Goal: Transaction & Acquisition: Purchase product/service

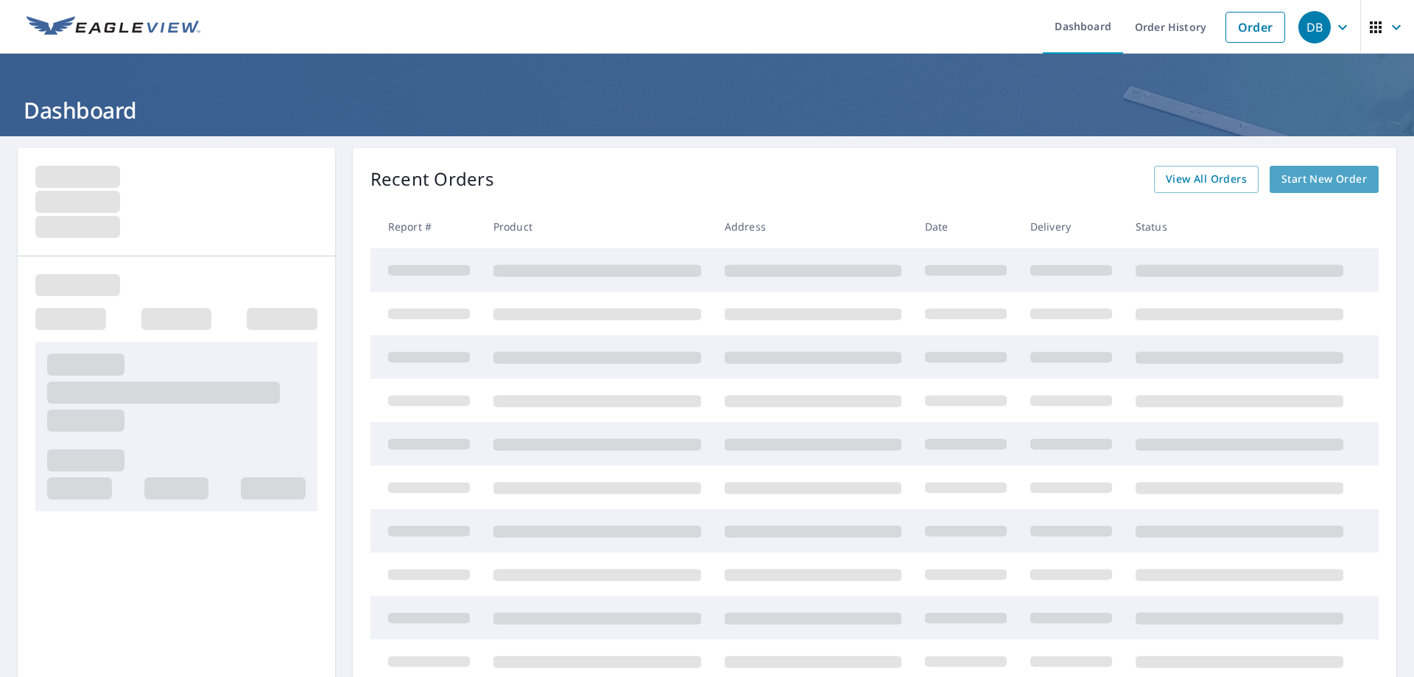
click at [1288, 176] on span "Start New Order" at bounding box center [1323, 179] width 85 height 18
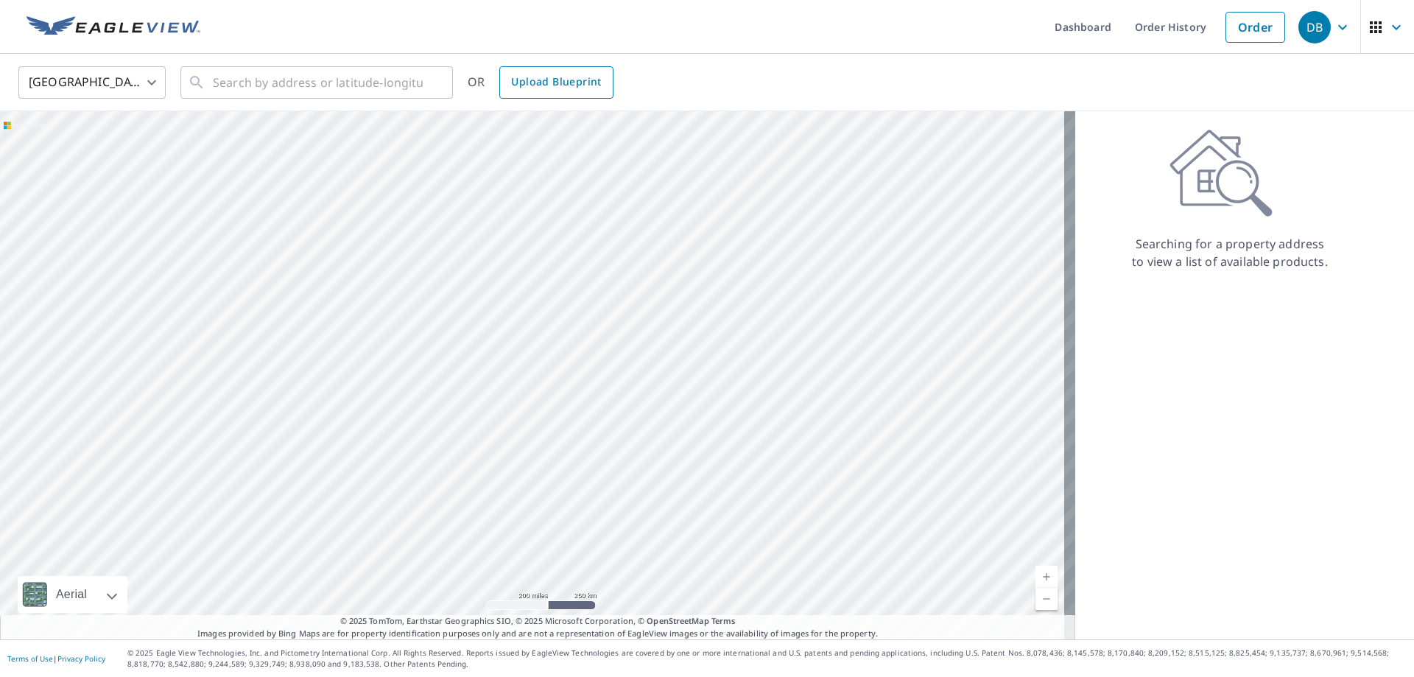
click at [590, 88] on span "Upload Blueprint" at bounding box center [556, 82] width 90 height 18
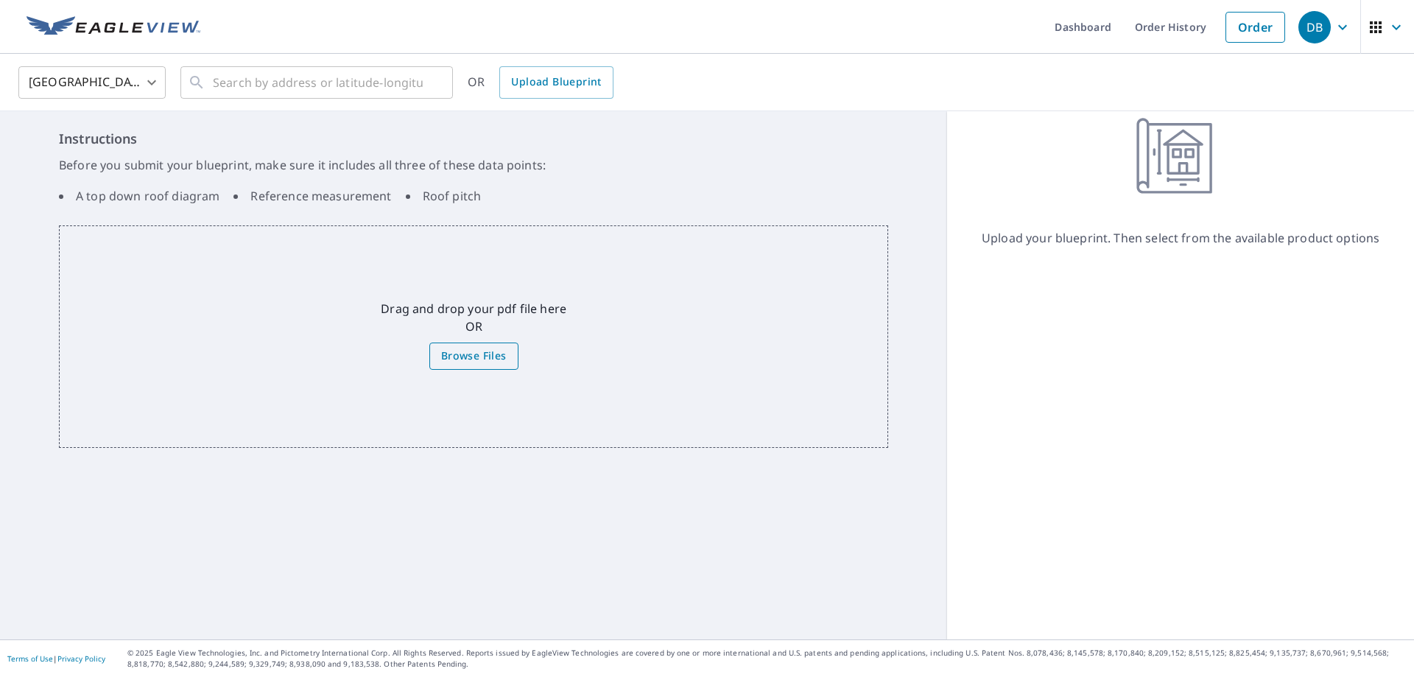
click at [459, 356] on span "Browse Files" at bounding box center [474, 356] width 66 height 18
click at [0, 0] on input "Browse Files" at bounding box center [0, 0] width 0 height 0
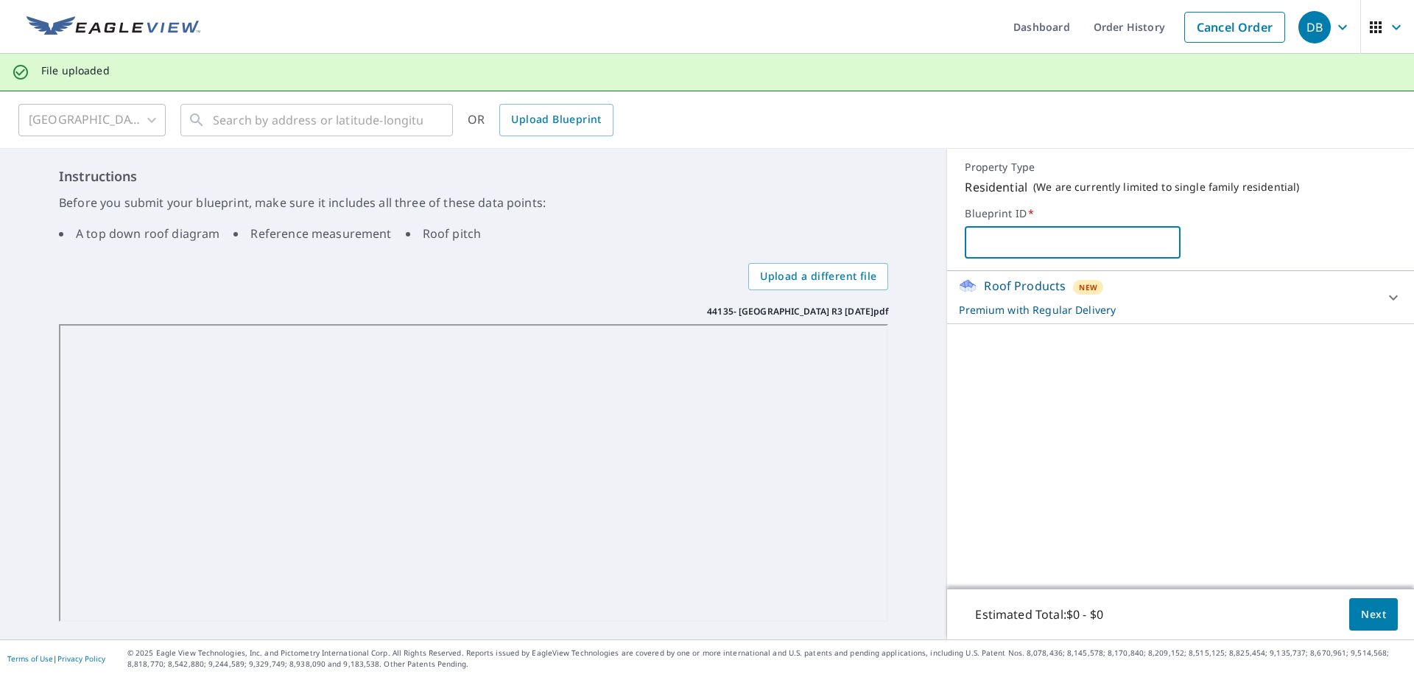
click at [994, 243] on input "text" at bounding box center [1073, 242] width 216 height 41
type input "Sunway Developers"
click at [1146, 442] on div "Roof Products New Premium with Regular Delivery Premium $32.75 - $87 Delivery R…" at bounding box center [1180, 429] width 467 height 317
click at [1384, 300] on icon at bounding box center [1393, 298] width 18 height 18
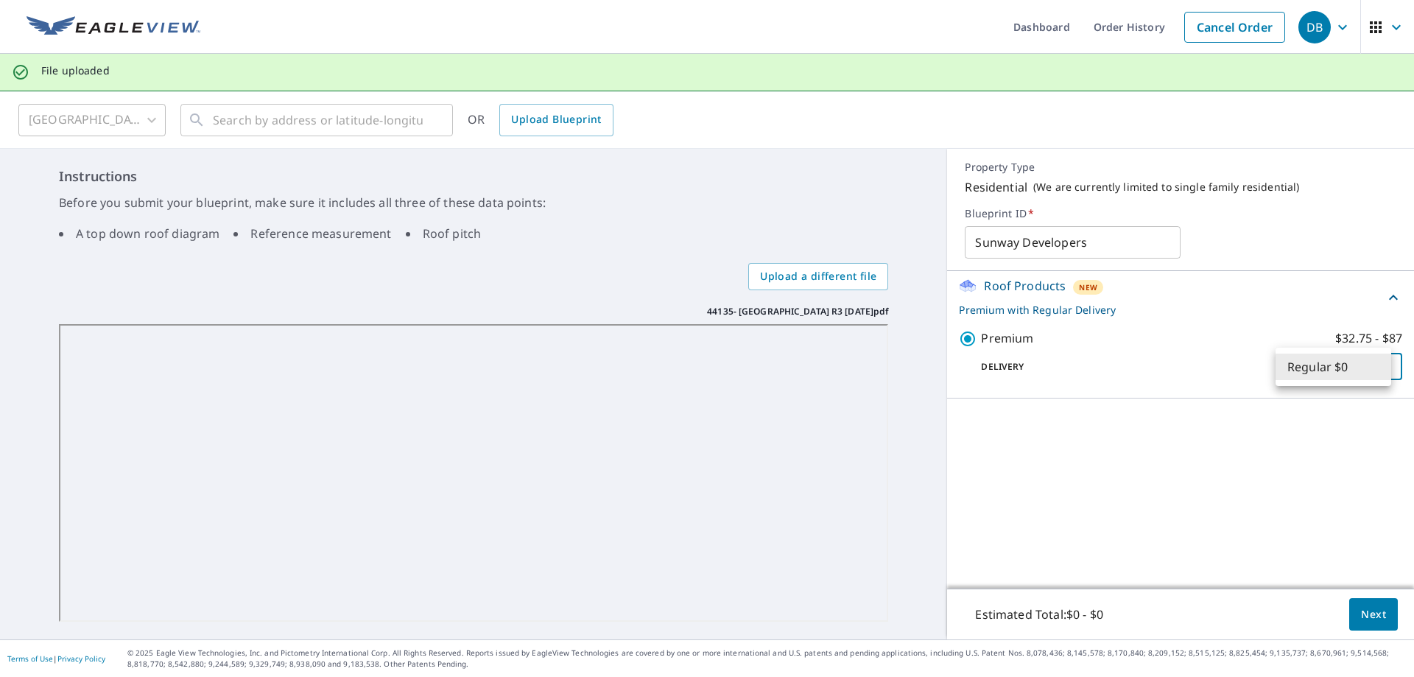
click at [1380, 367] on body "DB DB Dashboard Order History Cancel Order DB File uploaded United States US ​ …" at bounding box center [707, 338] width 1414 height 677
click at [1380, 367] on li "Regular $0" at bounding box center [1333, 366] width 116 height 27
click at [1364, 613] on span "Next" at bounding box center [1373, 614] width 25 height 18
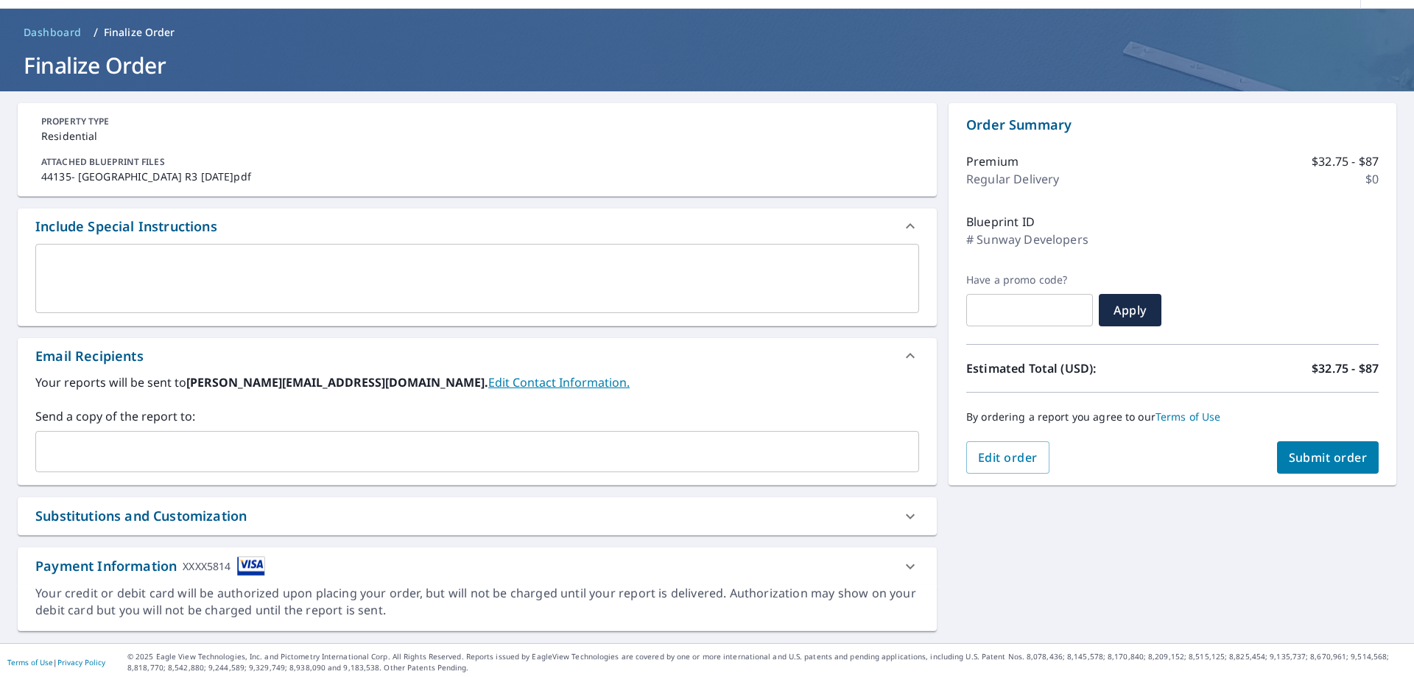
scroll to position [49, 0]
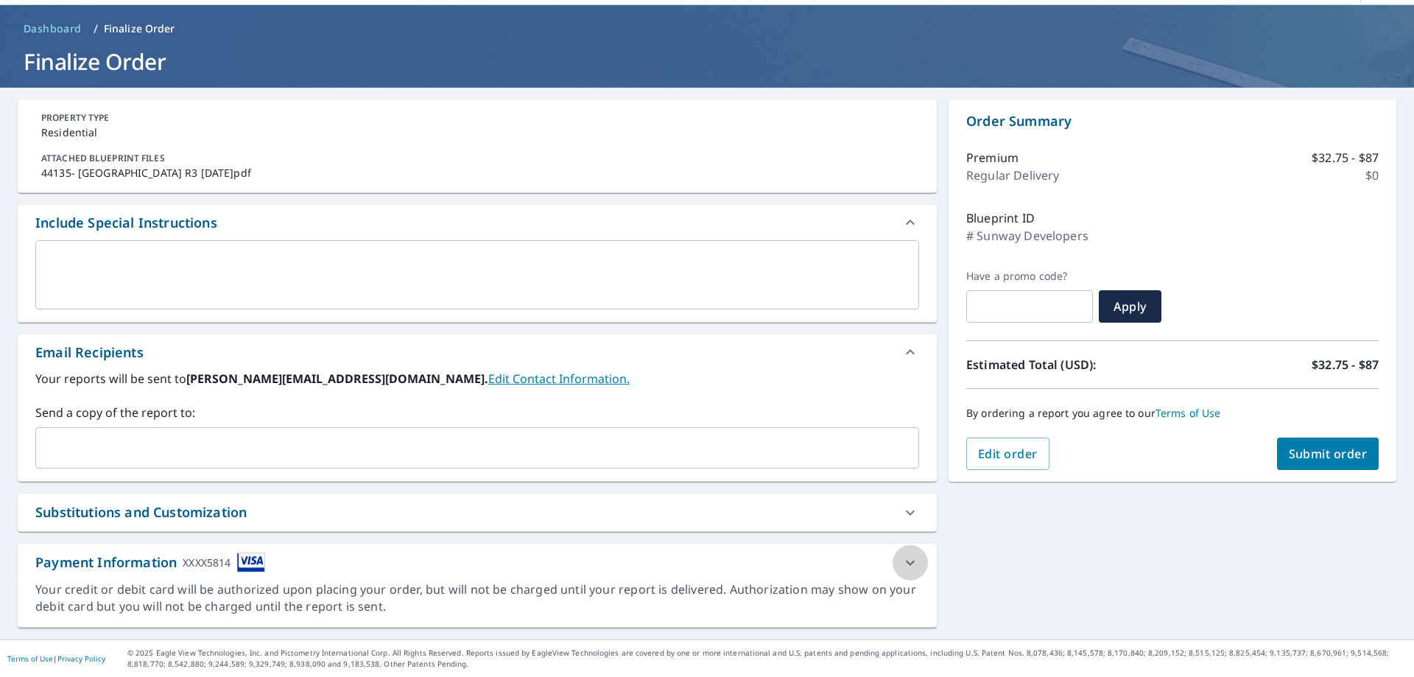
click at [906, 563] on icon at bounding box center [910, 562] width 9 height 5
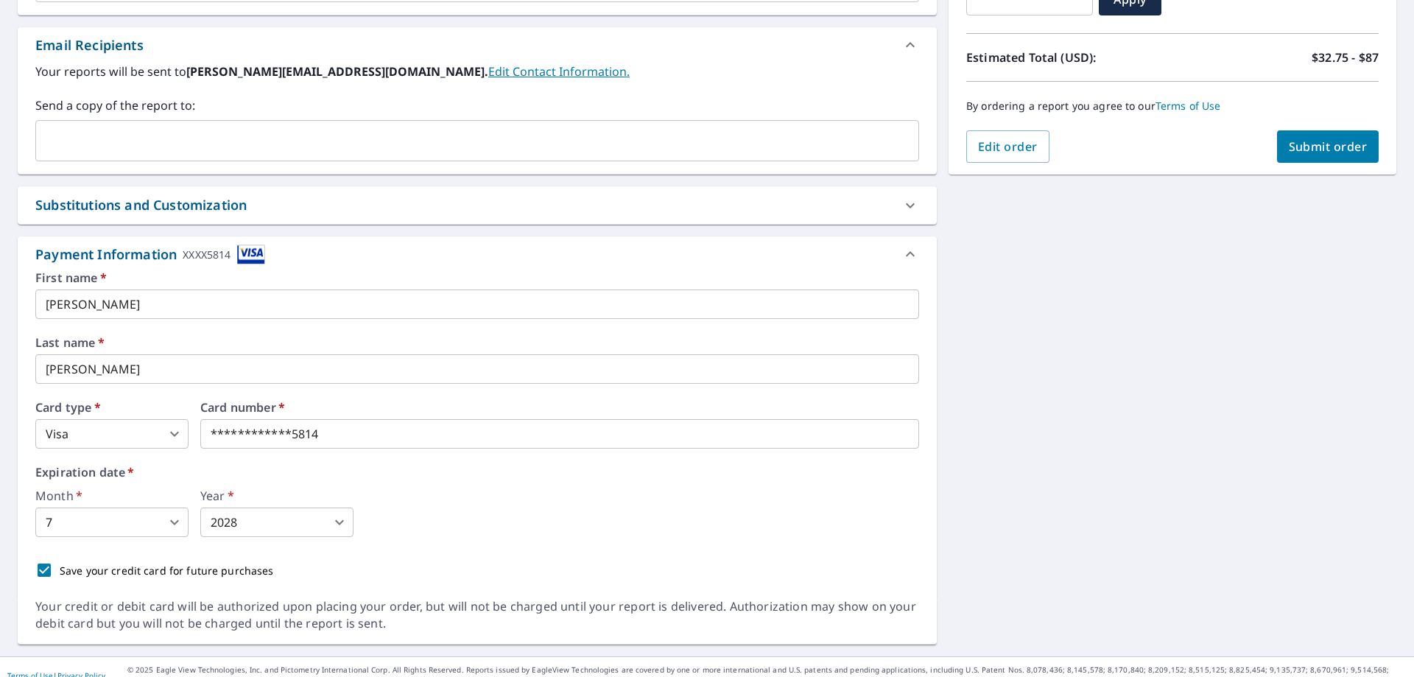
scroll to position [373, 0]
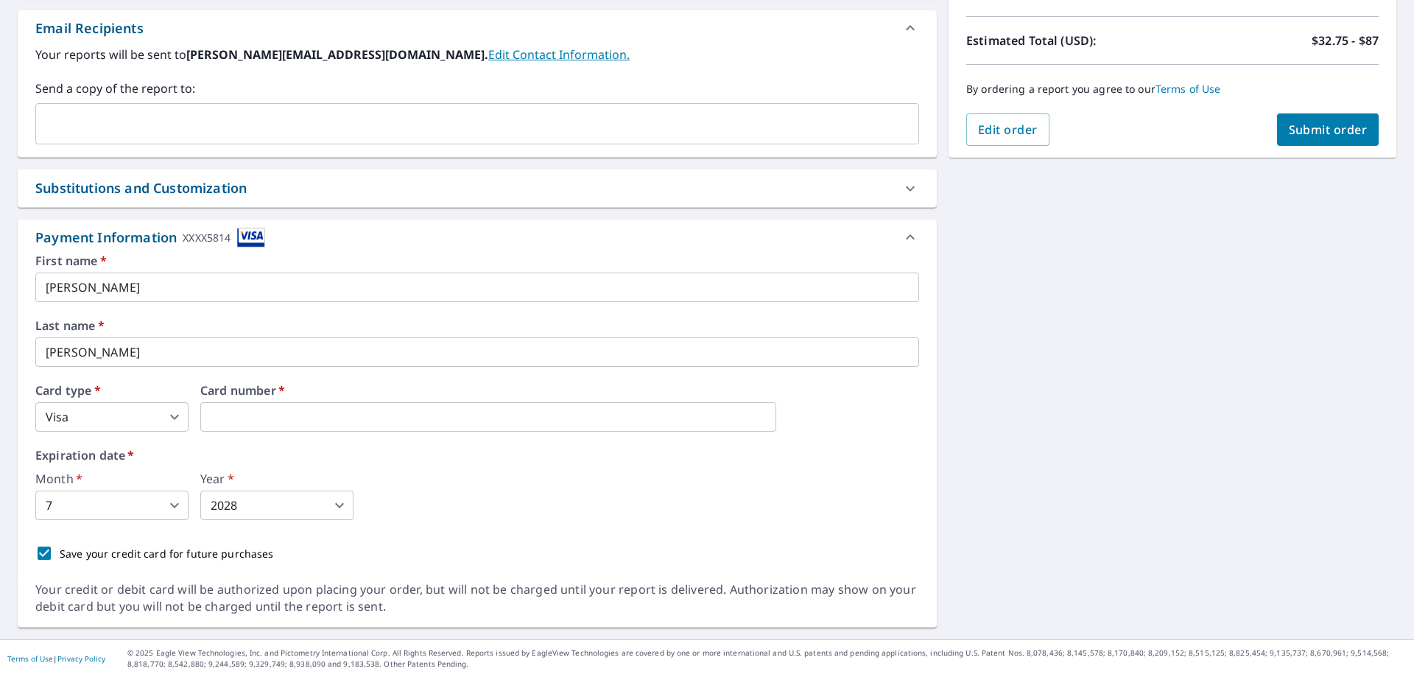
click at [169, 507] on body "DB DB Dashboard Order History Cancel Order DB Dashboard / Finalize Order Finali…" at bounding box center [707, 338] width 1414 height 677
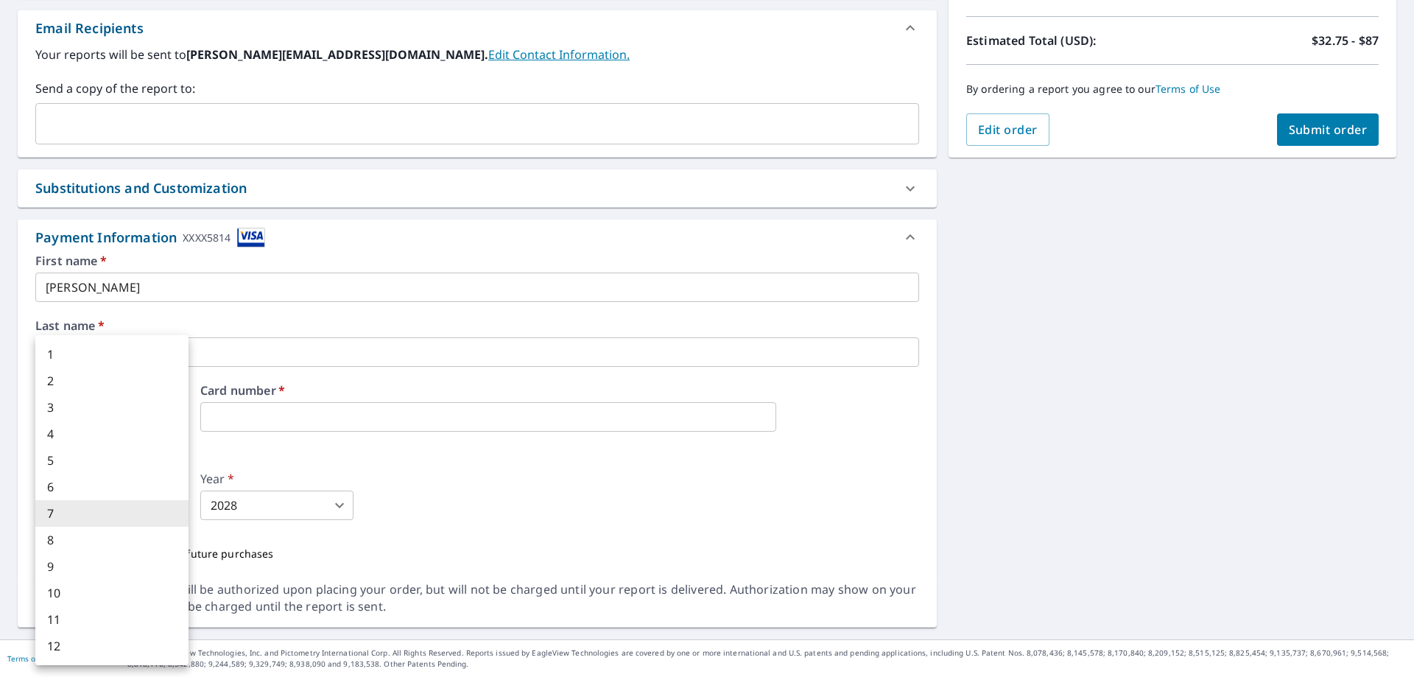
click at [142, 612] on li "11" at bounding box center [111, 619] width 153 height 27
checkbox input "true"
type input "11"
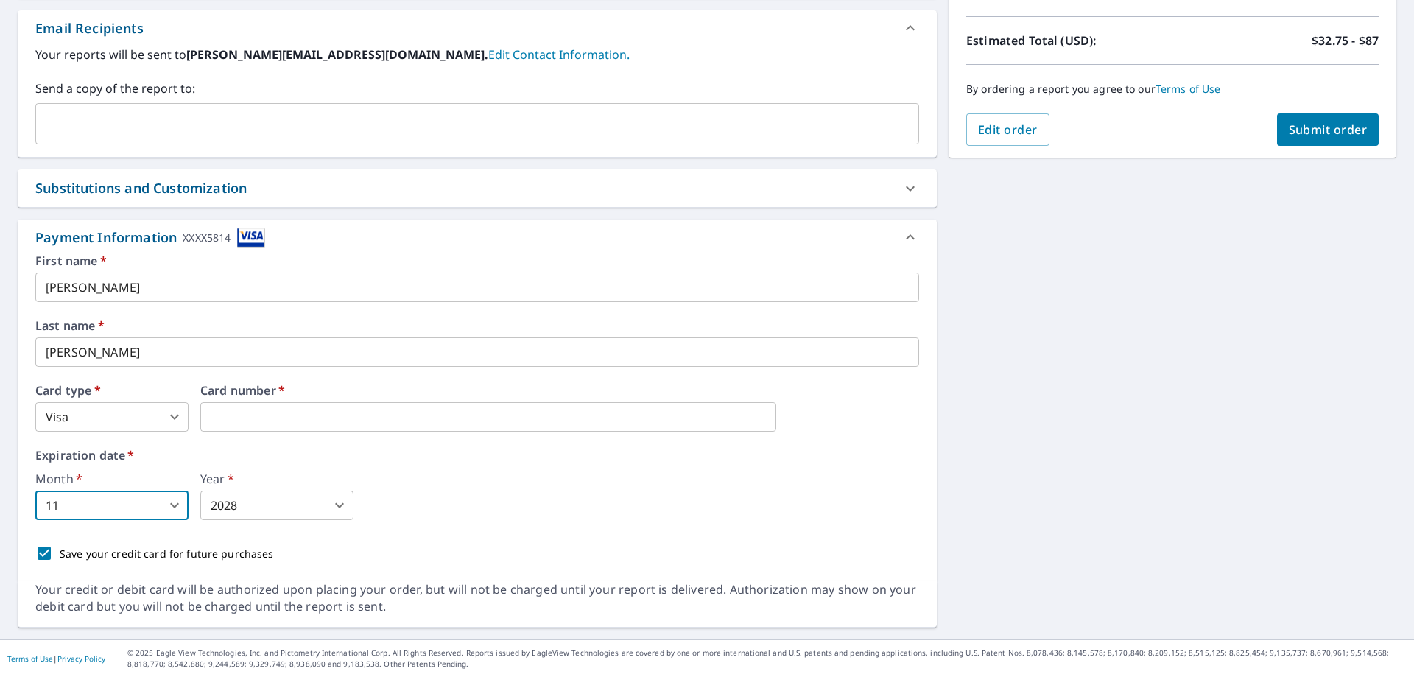
click at [335, 509] on body "DB DB Dashboard Order History Cancel Order DB Dashboard / Finalize Order Finali…" at bounding box center [707, 338] width 1414 height 677
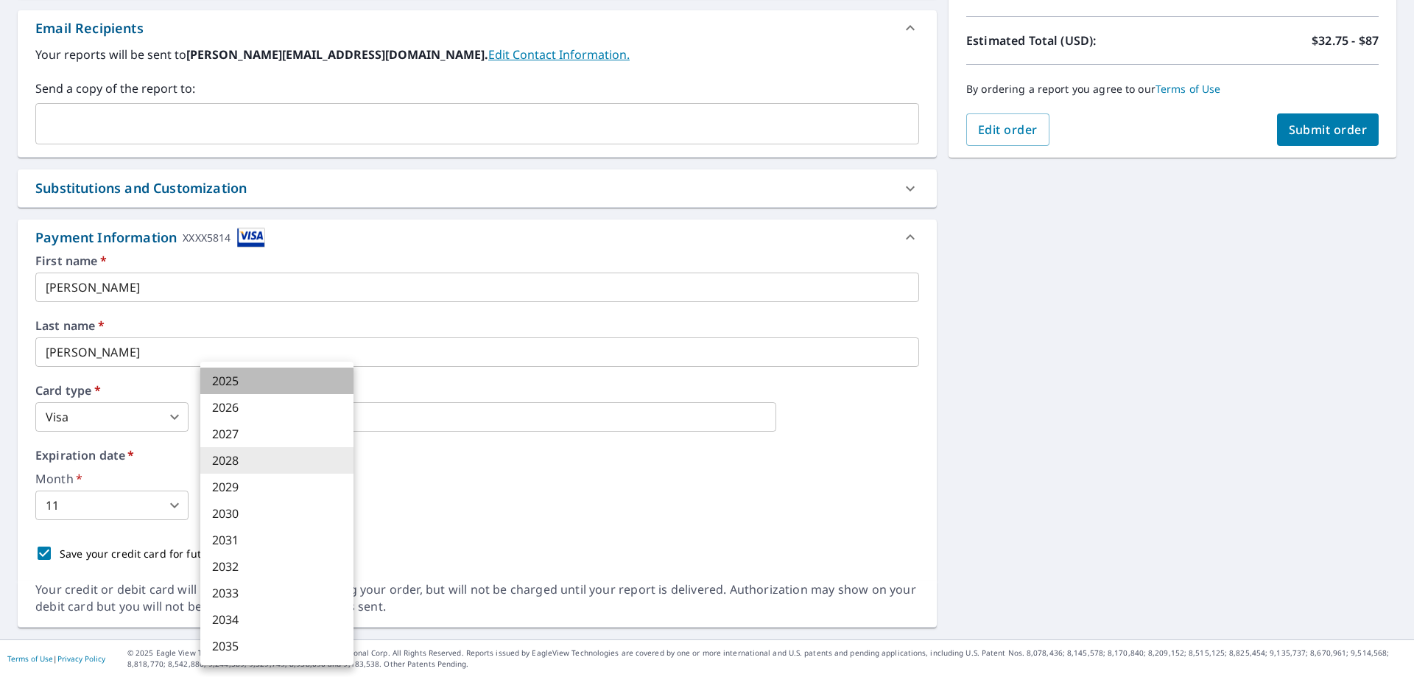
click at [317, 381] on li "2025" at bounding box center [276, 380] width 153 height 27
checkbox input "true"
type input "2025"
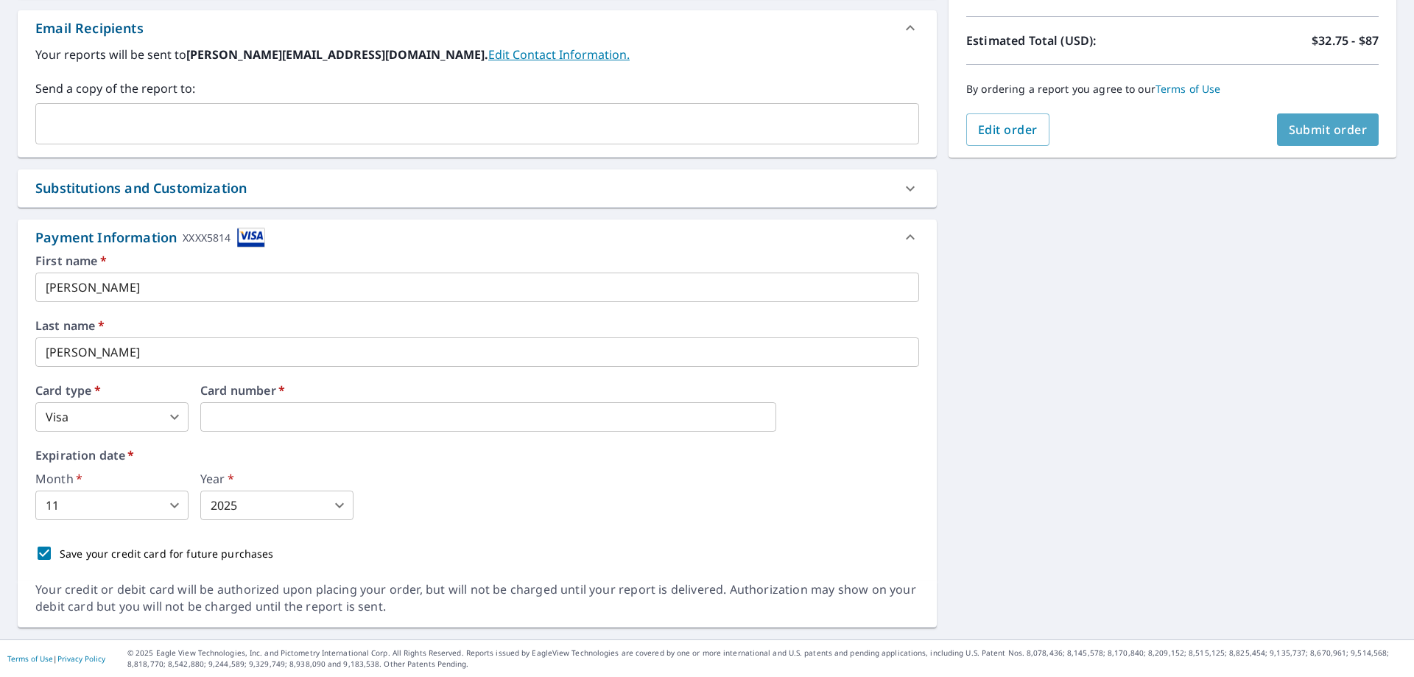
click at [1304, 142] on button "Submit order" at bounding box center [1328, 129] width 102 height 32
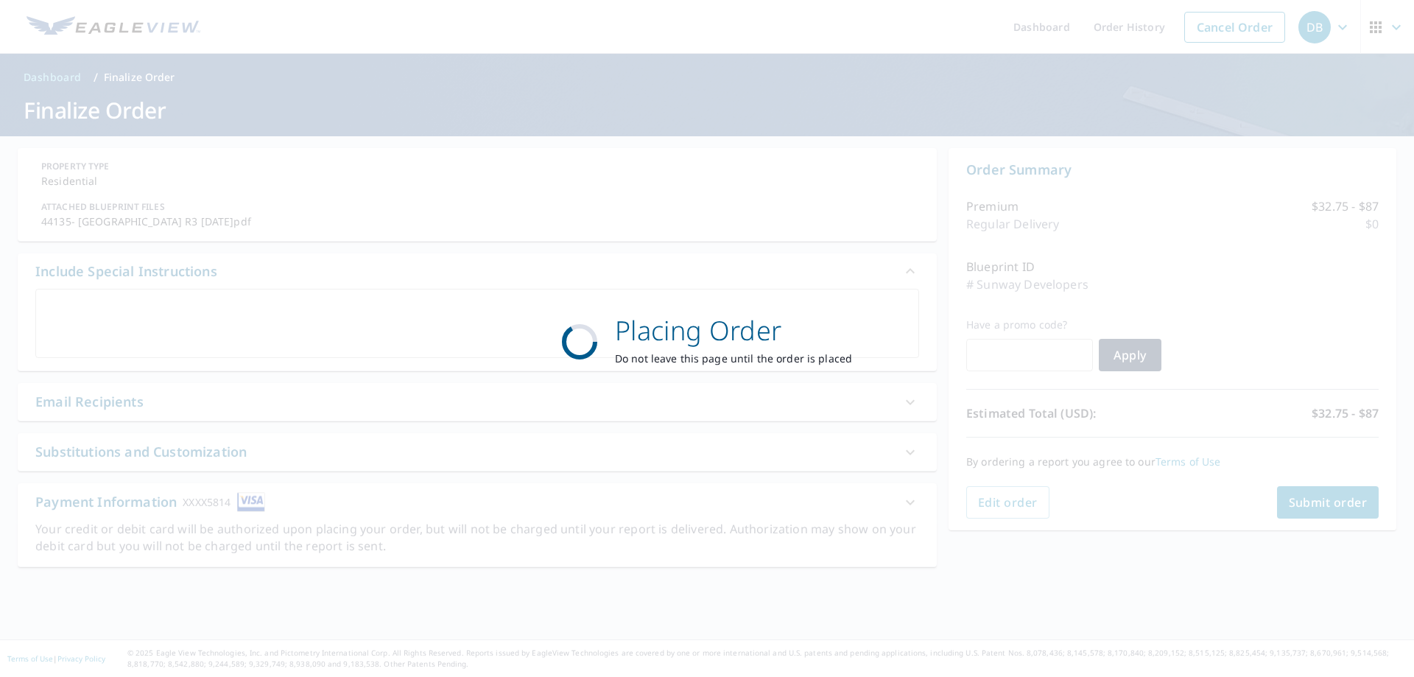
scroll to position [0, 0]
checkbox input "true"
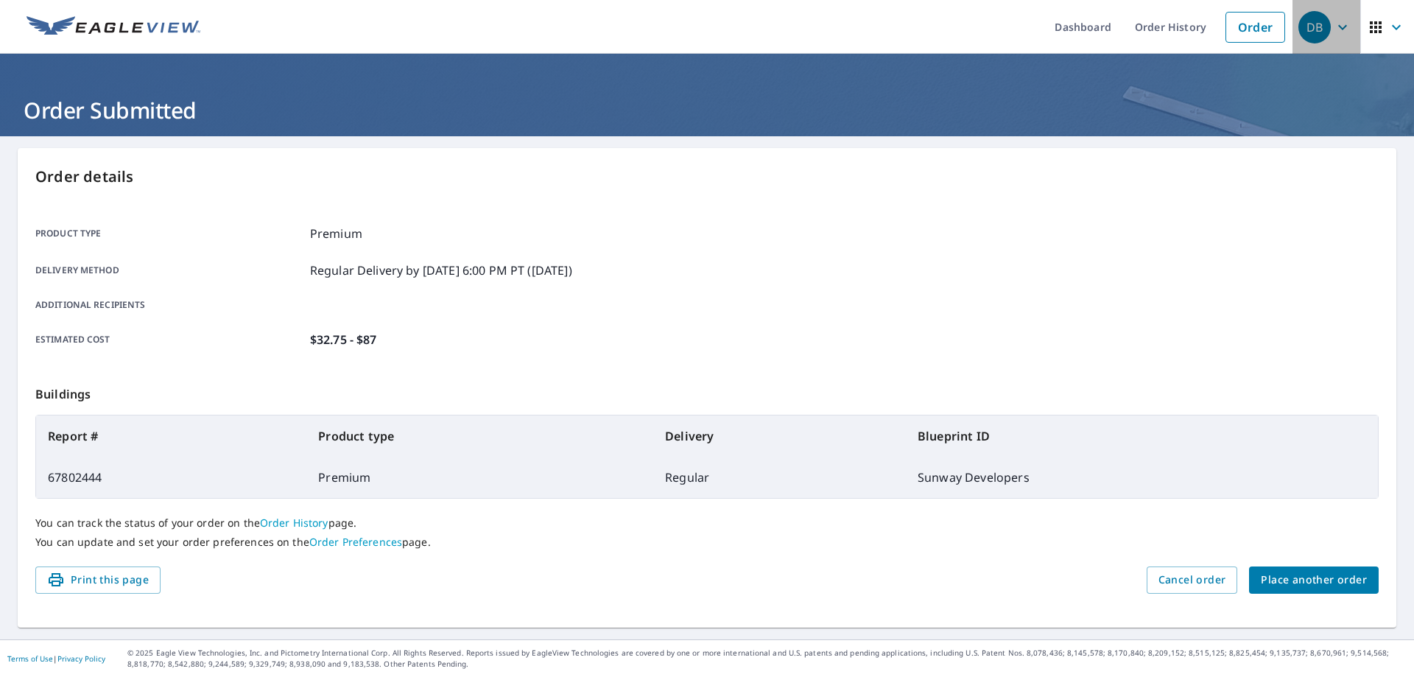
click at [1333, 24] on icon "button" at bounding box center [1342, 27] width 18 height 18
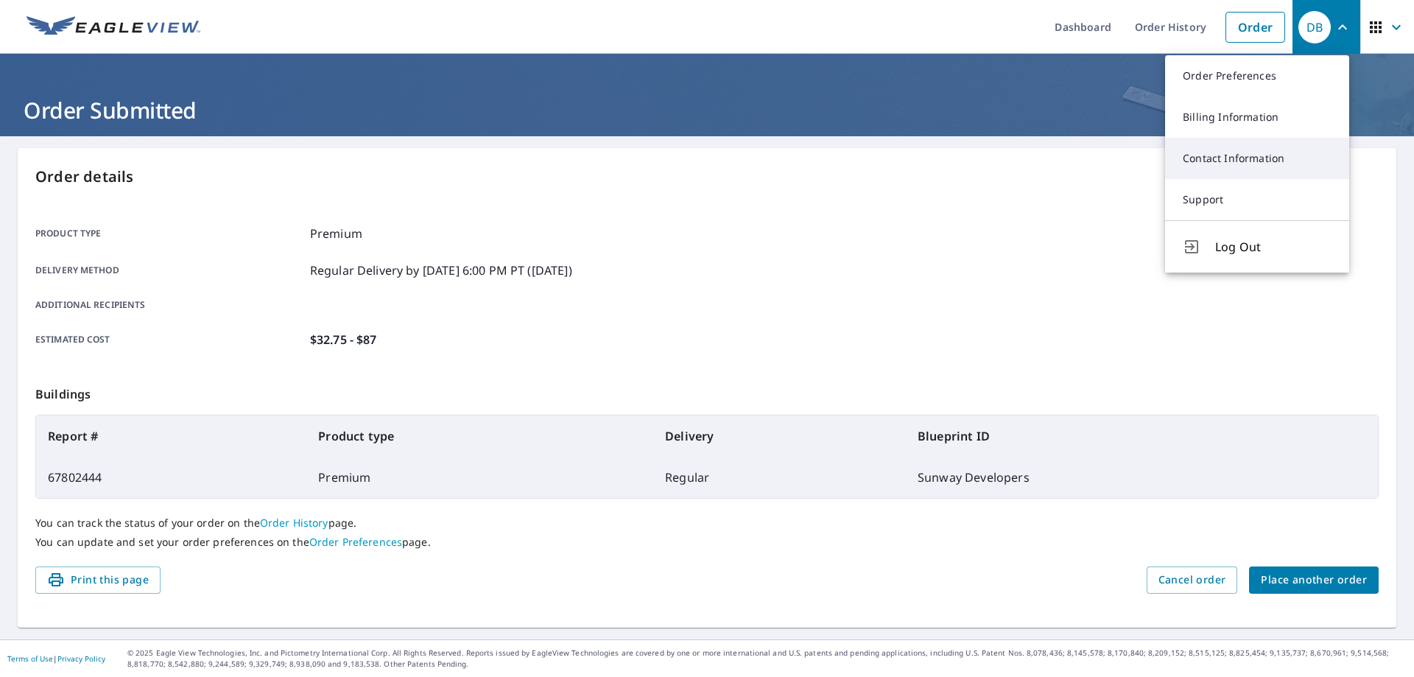
click at [1232, 159] on link "Contact Information" at bounding box center [1257, 158] width 184 height 41
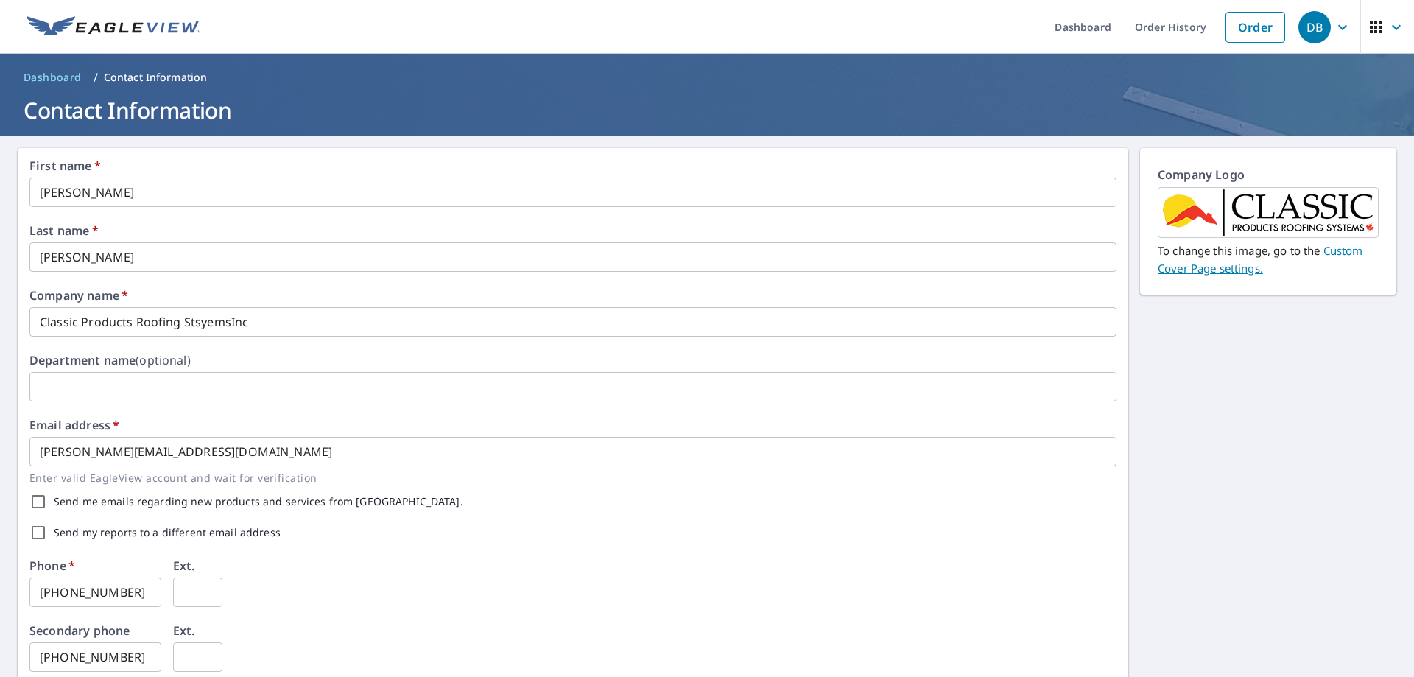
click at [1336, 27] on icon "button" at bounding box center [1342, 27] width 18 height 18
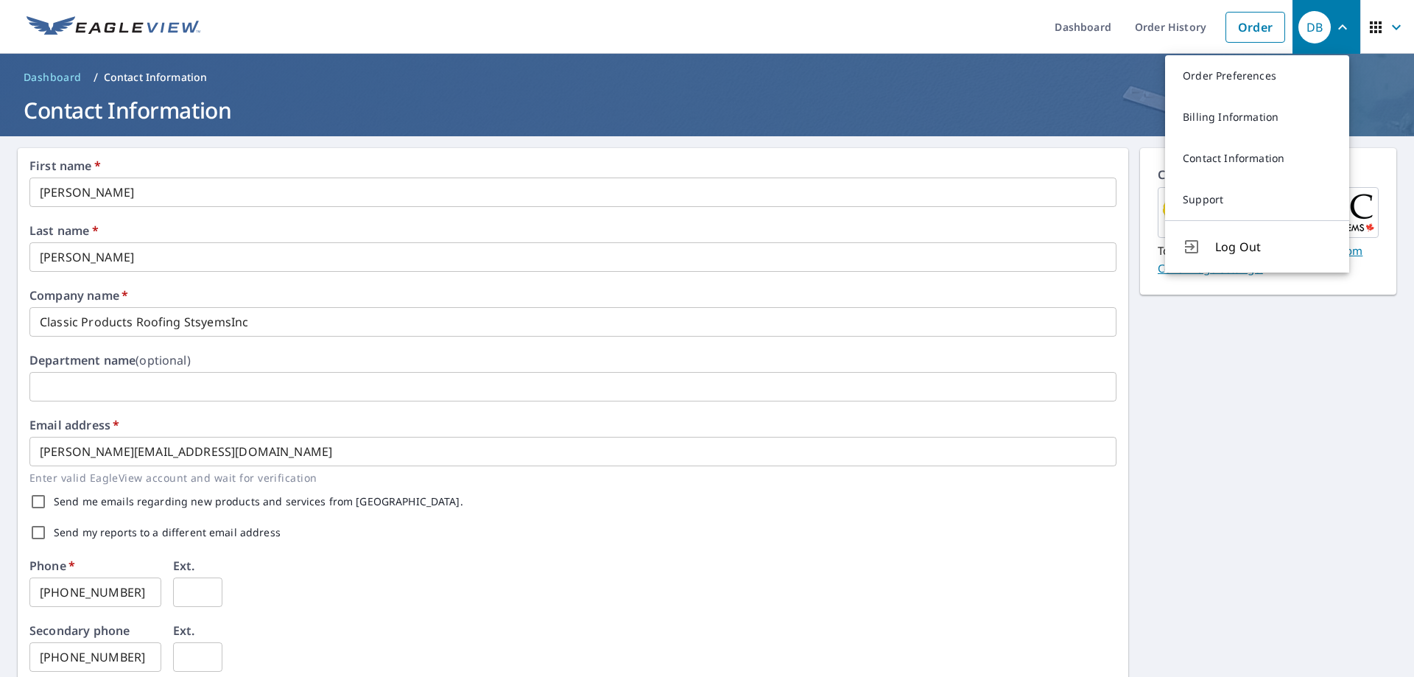
click at [1336, 27] on icon "button" at bounding box center [1342, 27] width 18 height 18
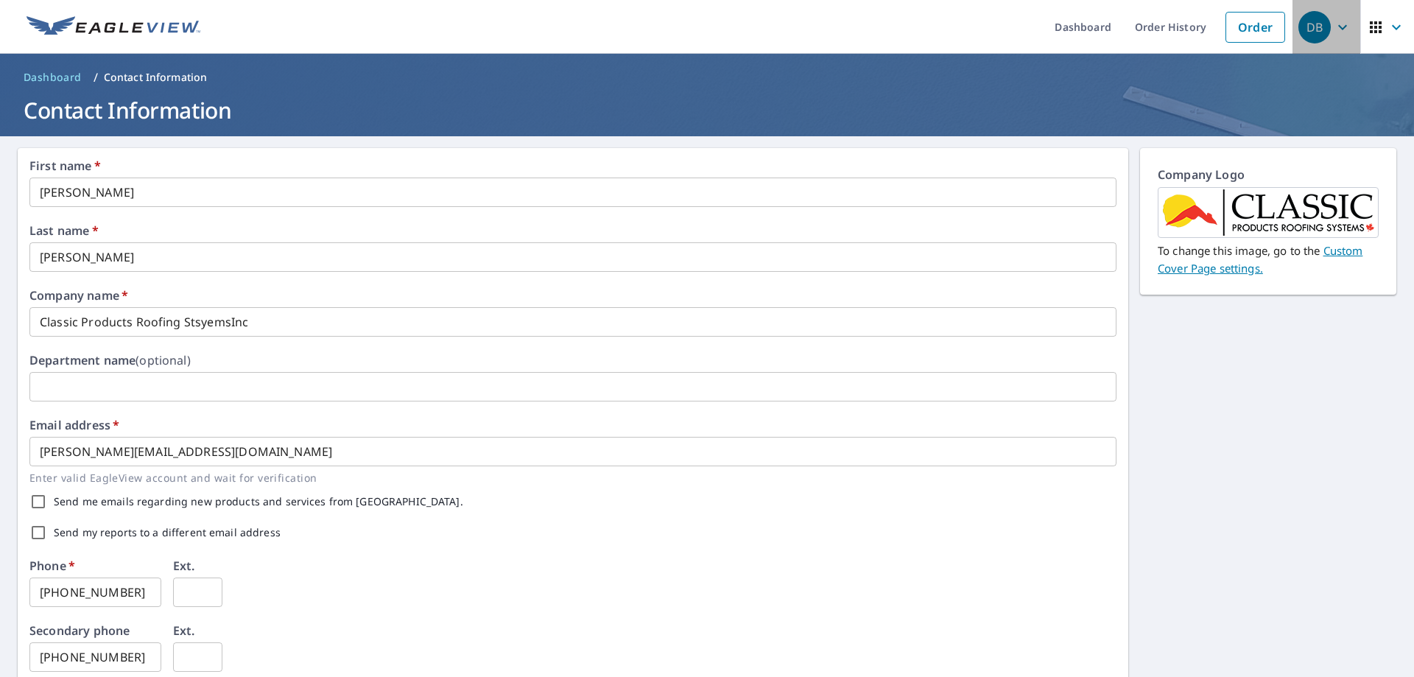
click at [1333, 32] on icon "button" at bounding box center [1342, 27] width 18 height 18
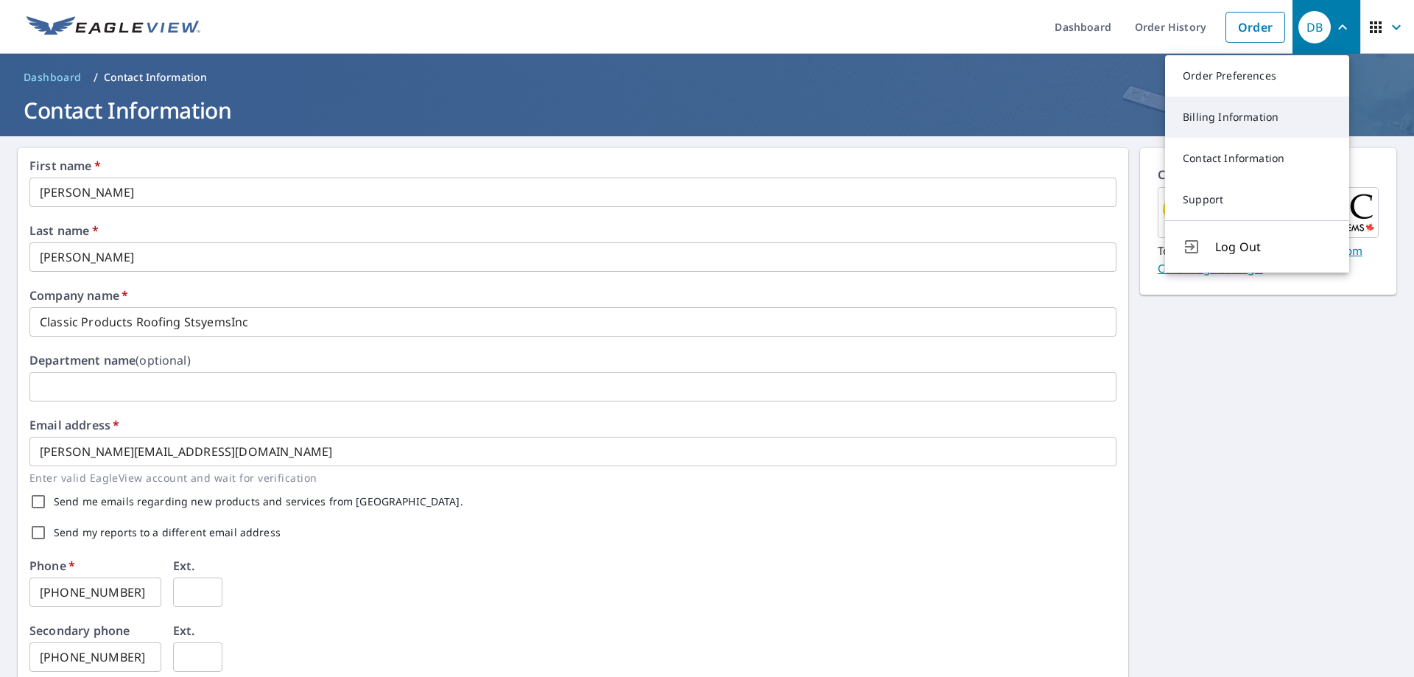
click at [1224, 114] on link "Billing Information" at bounding box center [1257, 116] width 184 height 41
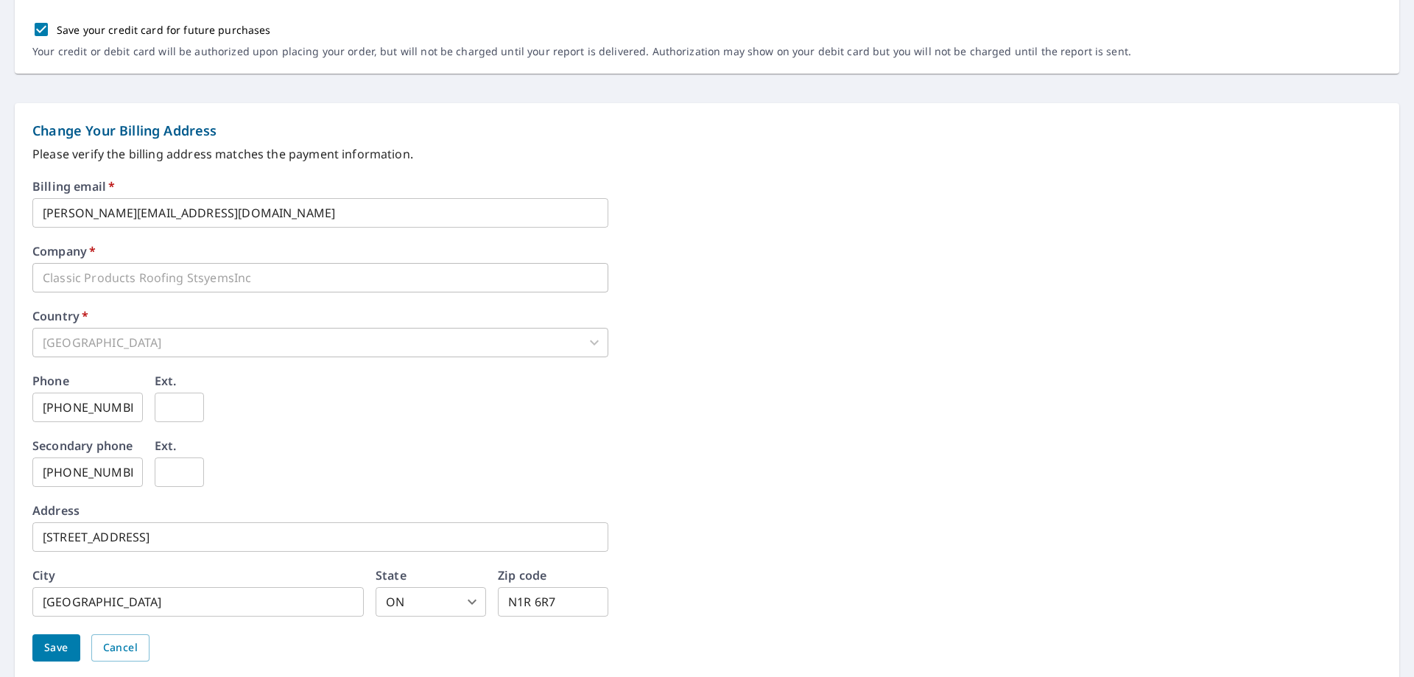
scroll to position [559, 0]
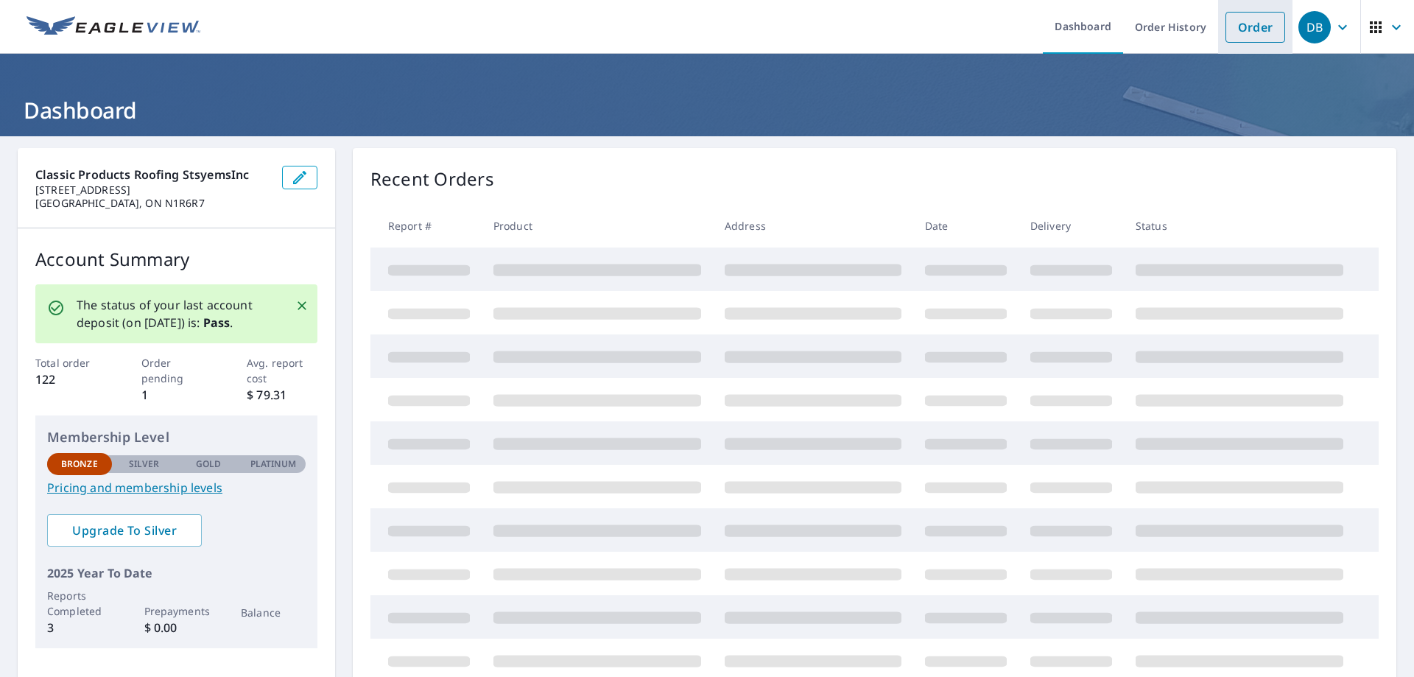
click at [1252, 33] on link "Order" at bounding box center [1255, 27] width 60 height 31
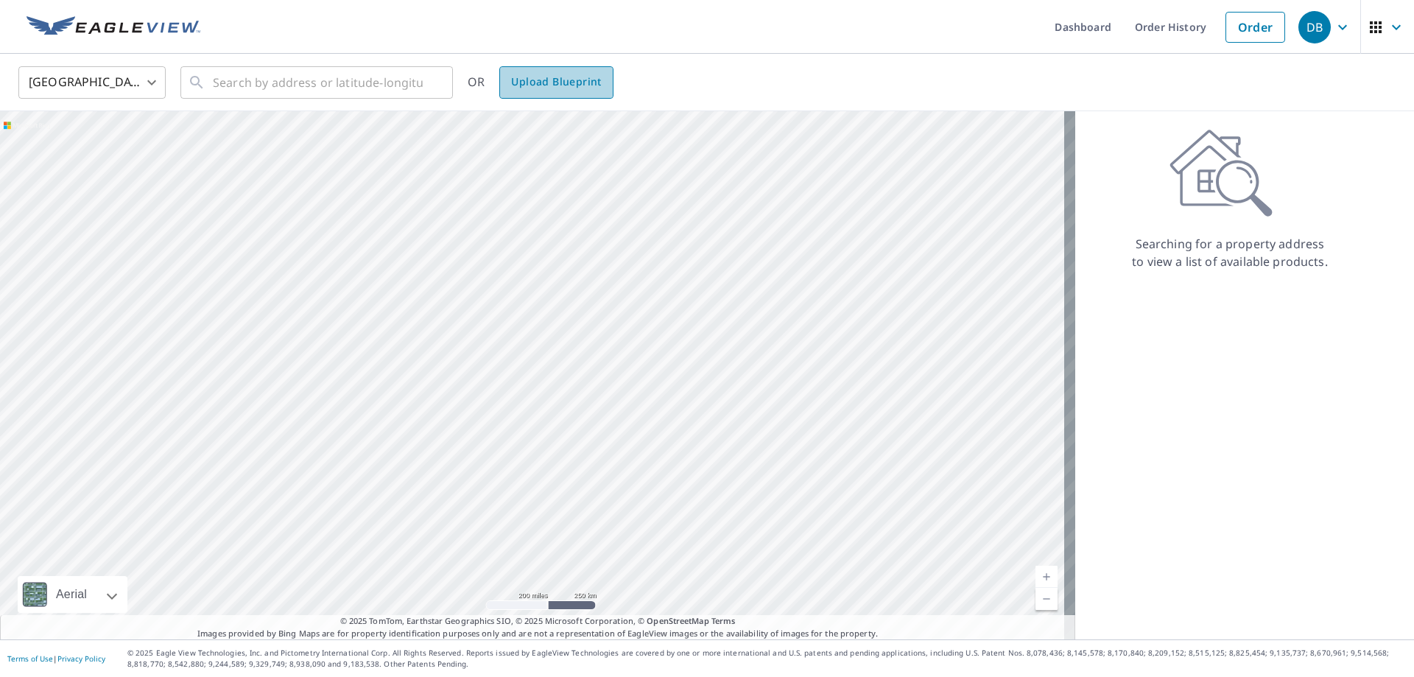
click at [568, 88] on span "Upload Blueprint" at bounding box center [556, 82] width 90 height 18
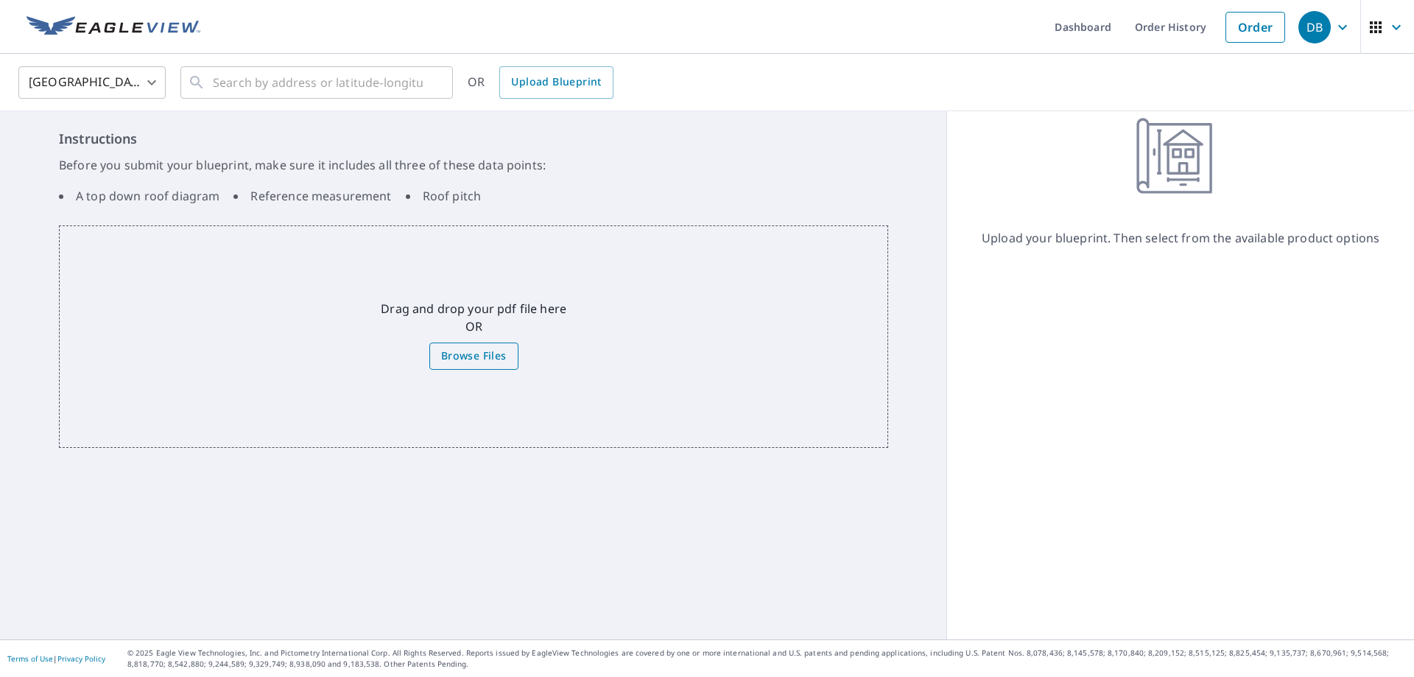
click at [484, 353] on span "Browse Files" at bounding box center [474, 356] width 66 height 18
click at [0, 0] on input "Browse Files" at bounding box center [0, 0] width 0 height 0
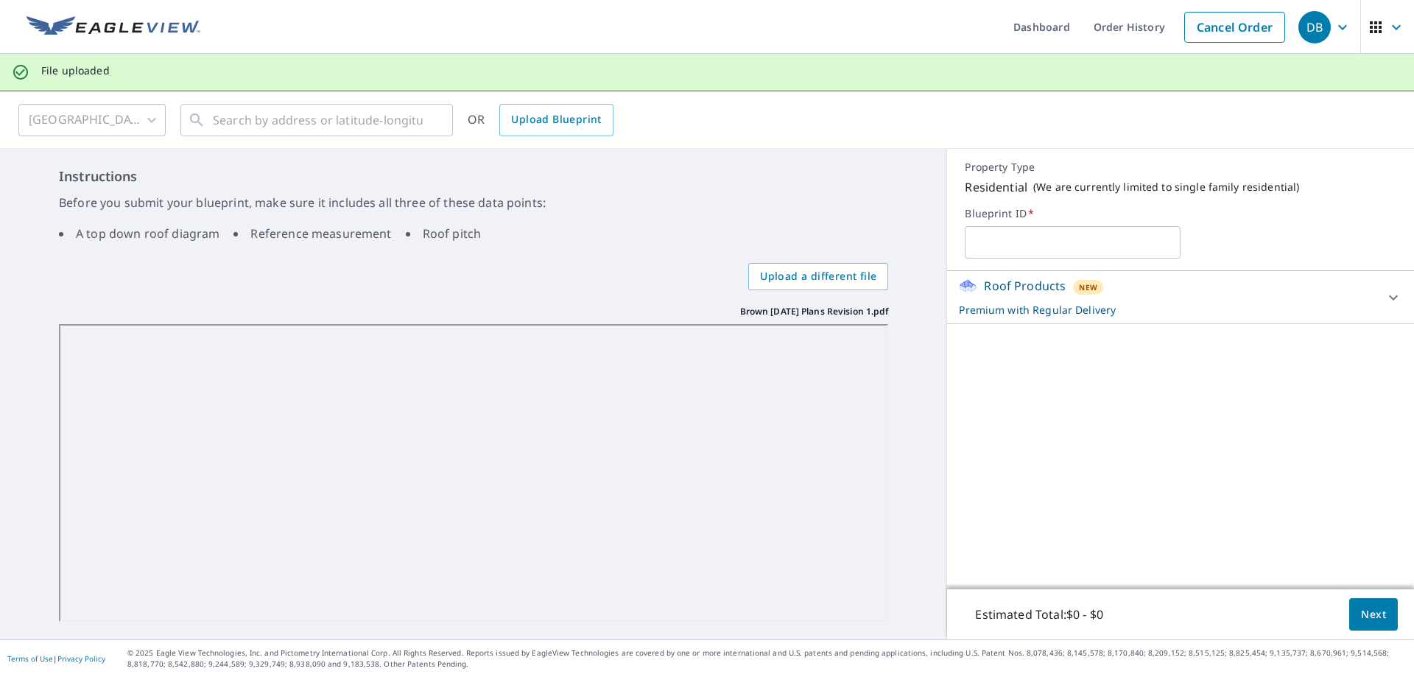
click at [1364, 607] on span "Next" at bounding box center [1373, 614] width 25 height 18
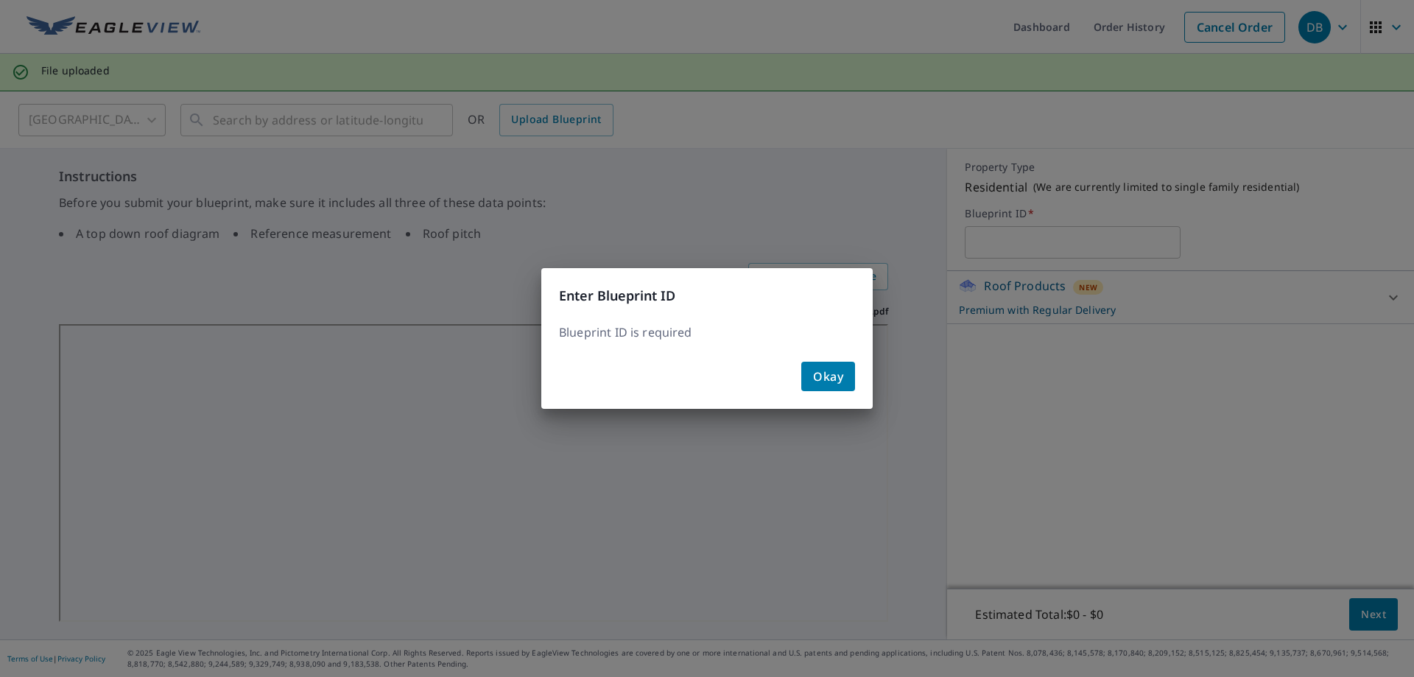
click at [830, 375] on span "Okay" at bounding box center [828, 376] width 30 height 21
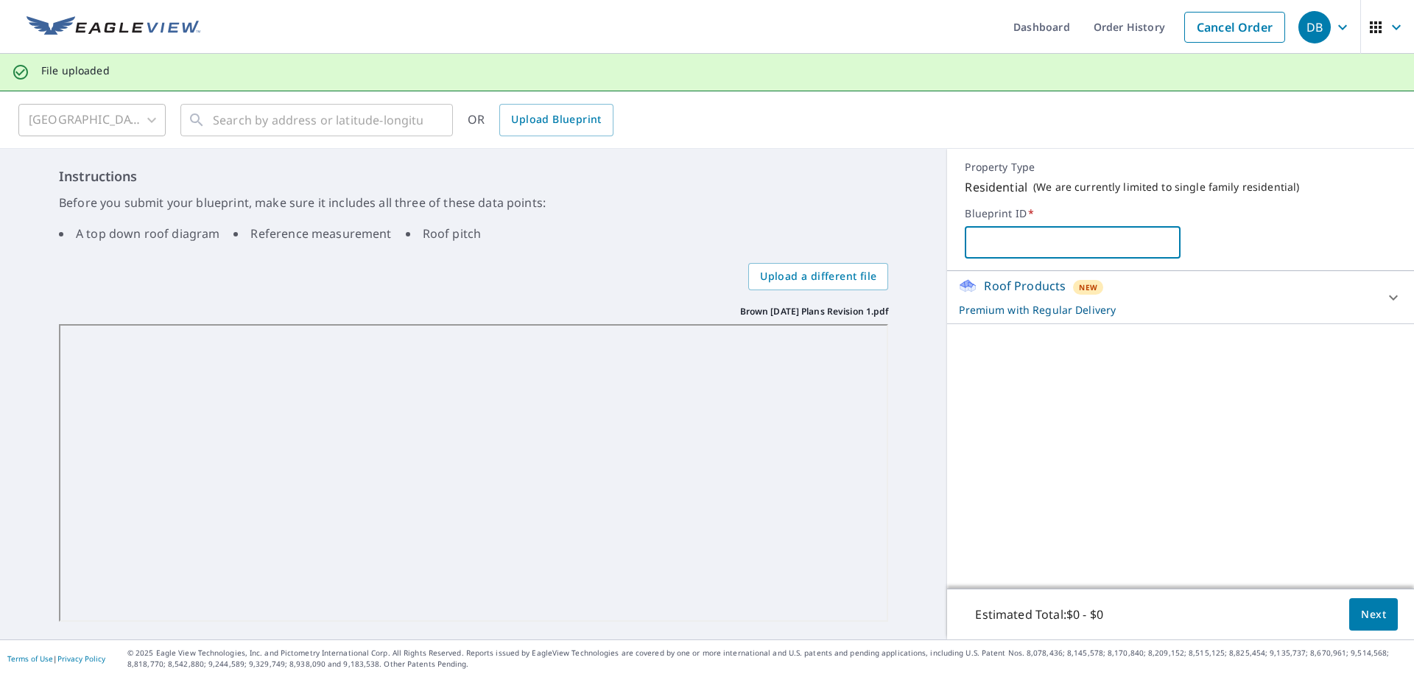
click at [984, 245] on input "text" at bounding box center [1073, 242] width 216 height 41
type input "H"
type input "[PERSON_NAME]"
click at [1366, 616] on span "Next" at bounding box center [1373, 614] width 25 height 18
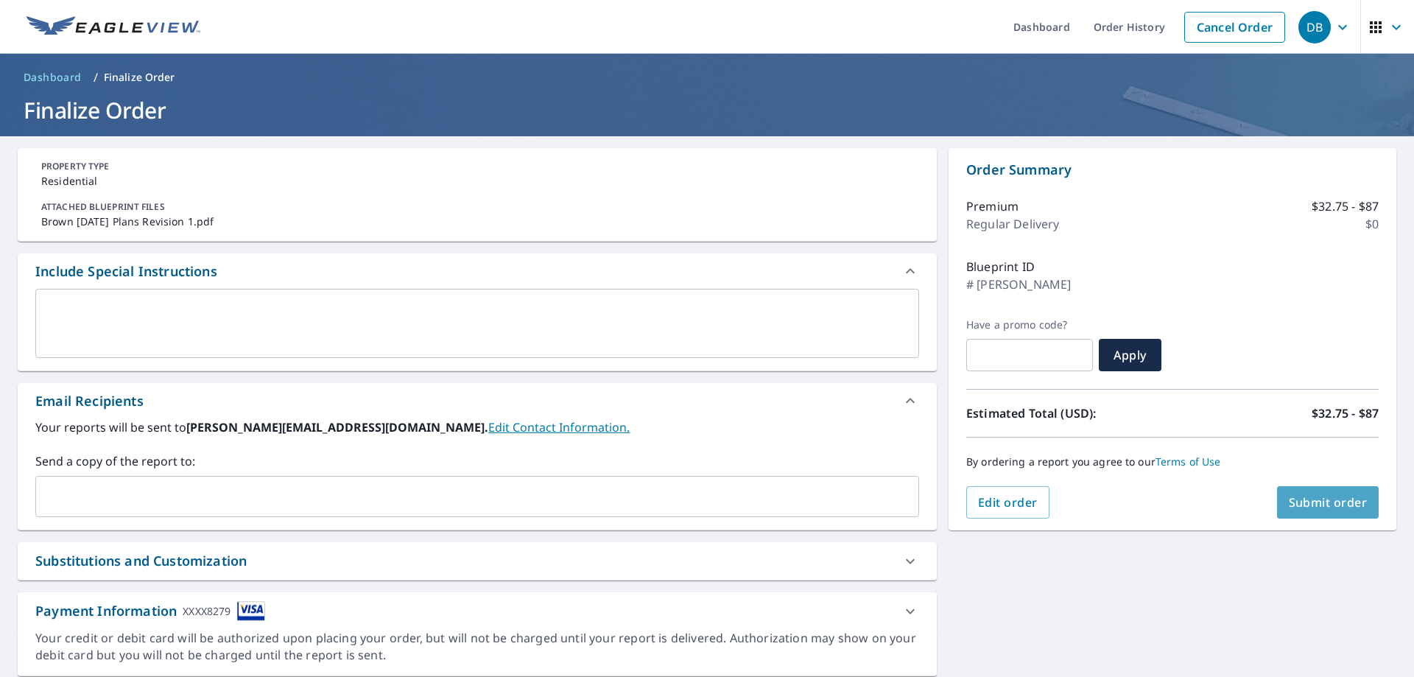
click at [1303, 500] on span "Submit order" at bounding box center [1328, 502] width 79 height 16
checkbox input "true"
